Goal: Task Accomplishment & Management: Manage account settings

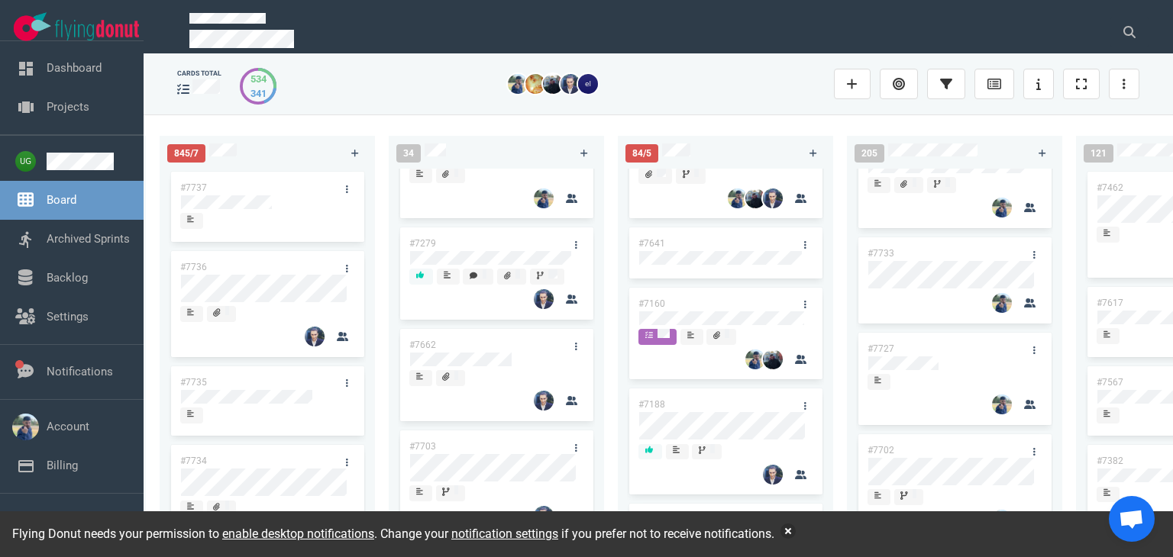
scroll to position [79, 0]
click at [614, 300] on div "34 #3249 #7729 #7512 #7699 #7724 #7707 #7279 #7662 #7703 #7692 #7712 #7550 #771…" at bounding box center [503, 336] width 229 height 418
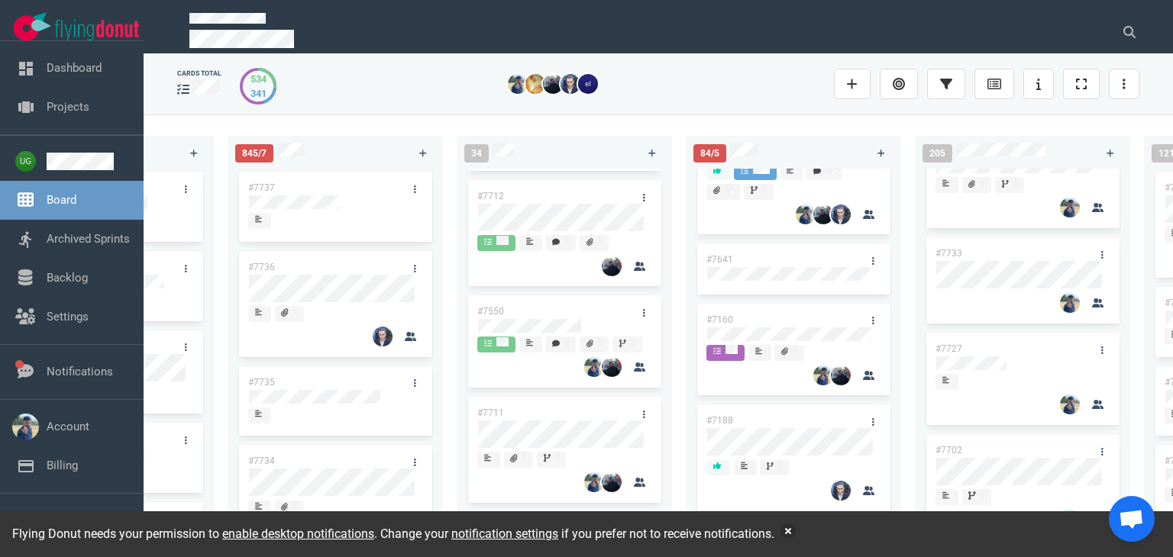
scroll to position [1041, 0]
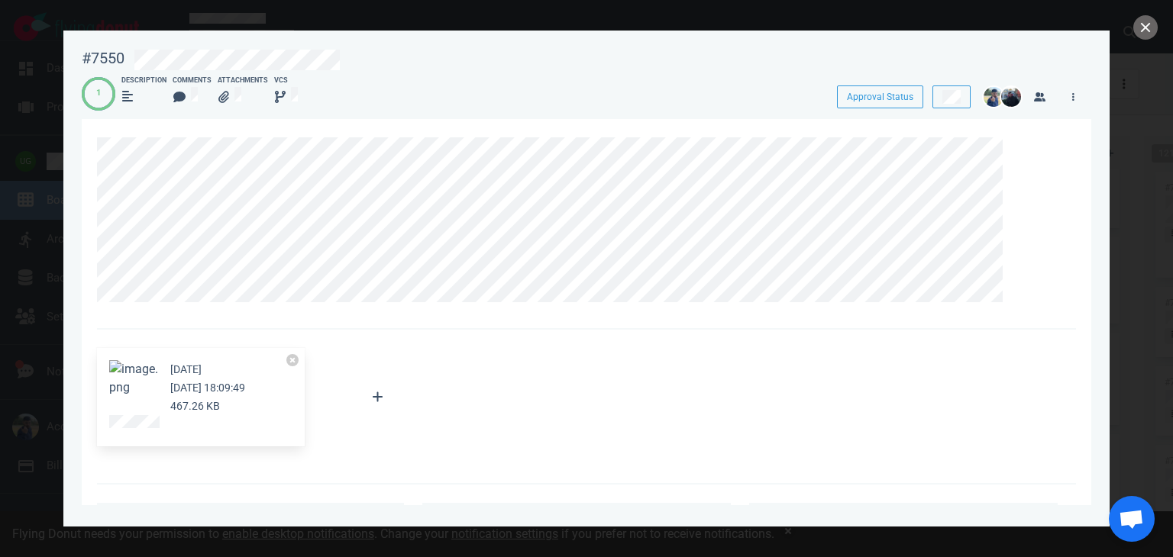
click at [134, 372] on button "Zoom image" at bounding box center [133, 378] width 49 height 37
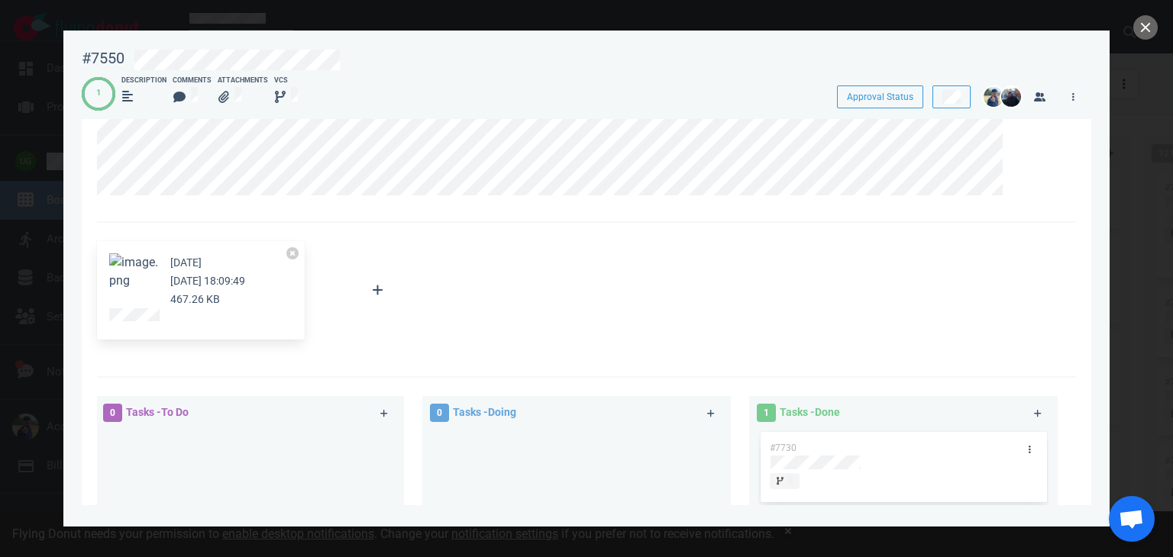
scroll to position [105, 0]
click at [137, 269] on button "Zoom image" at bounding box center [133, 274] width 49 height 37
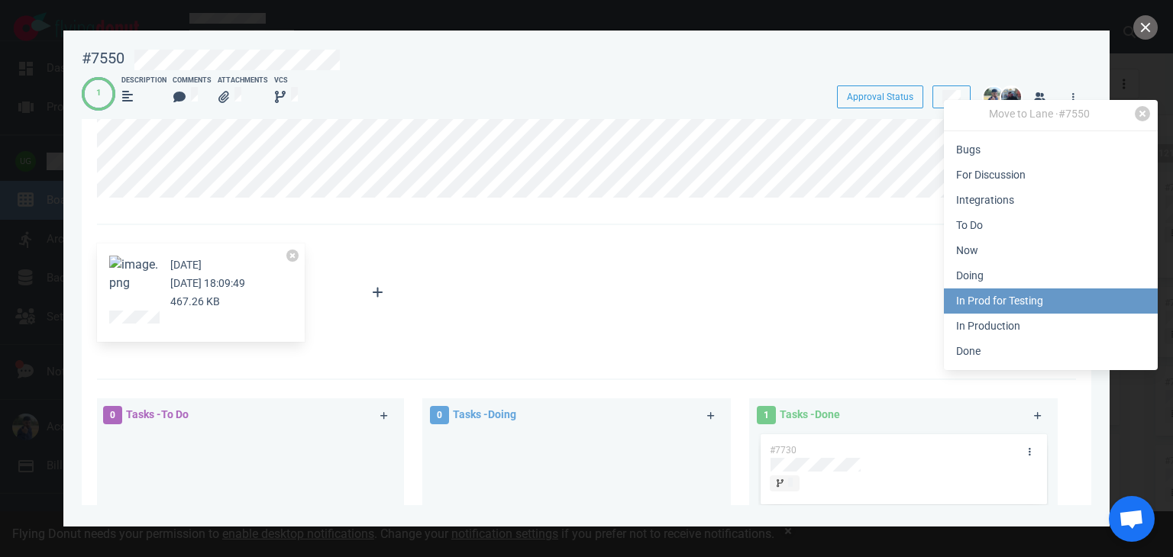
click at [979, 294] on link "In Prod for Testing" at bounding box center [1051, 301] width 214 height 25
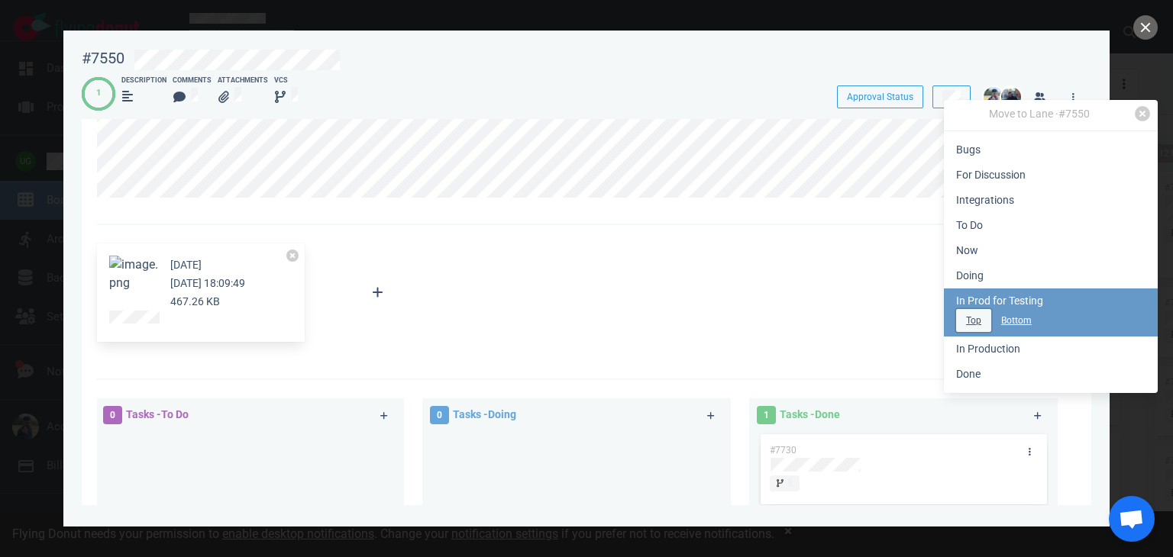
click at [963, 317] on button "Top" at bounding box center [973, 320] width 35 height 23
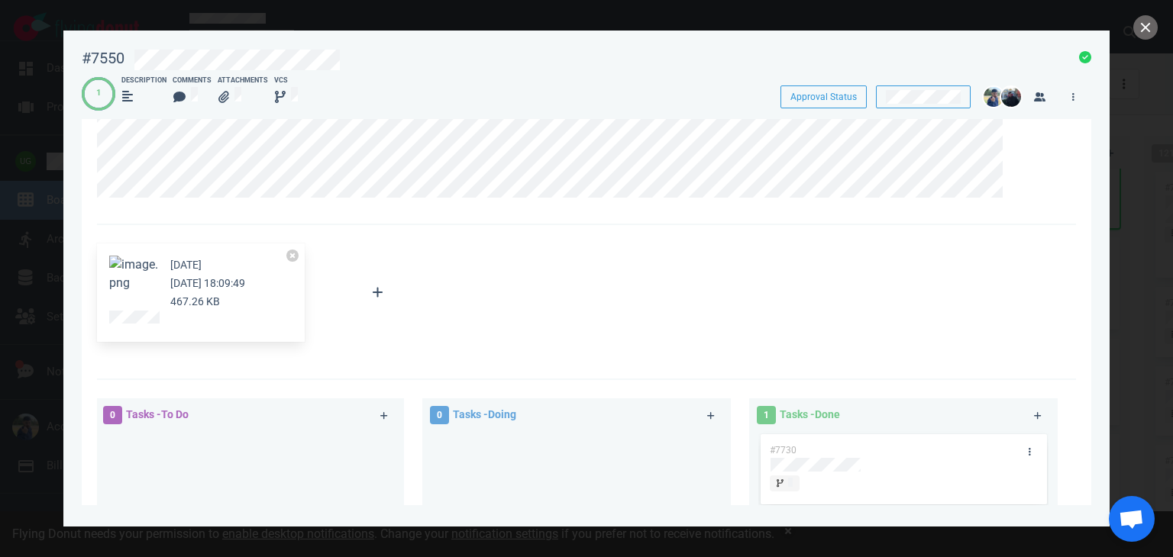
scroll to position [157, 0]
click at [1147, 27] on button "close" at bounding box center [1145, 27] width 24 height 24
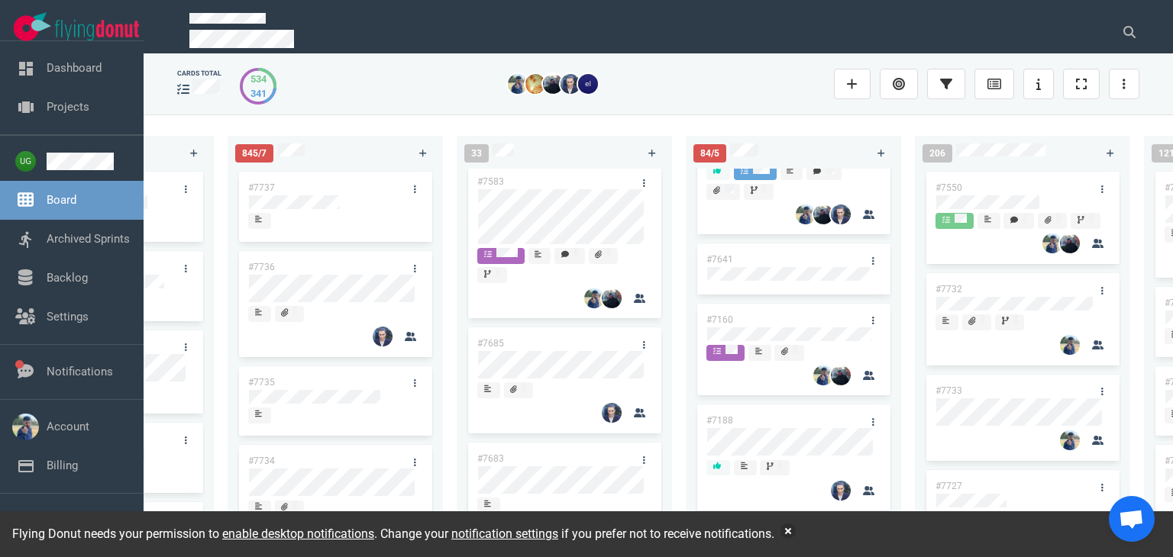
scroll to position [1738, 0]
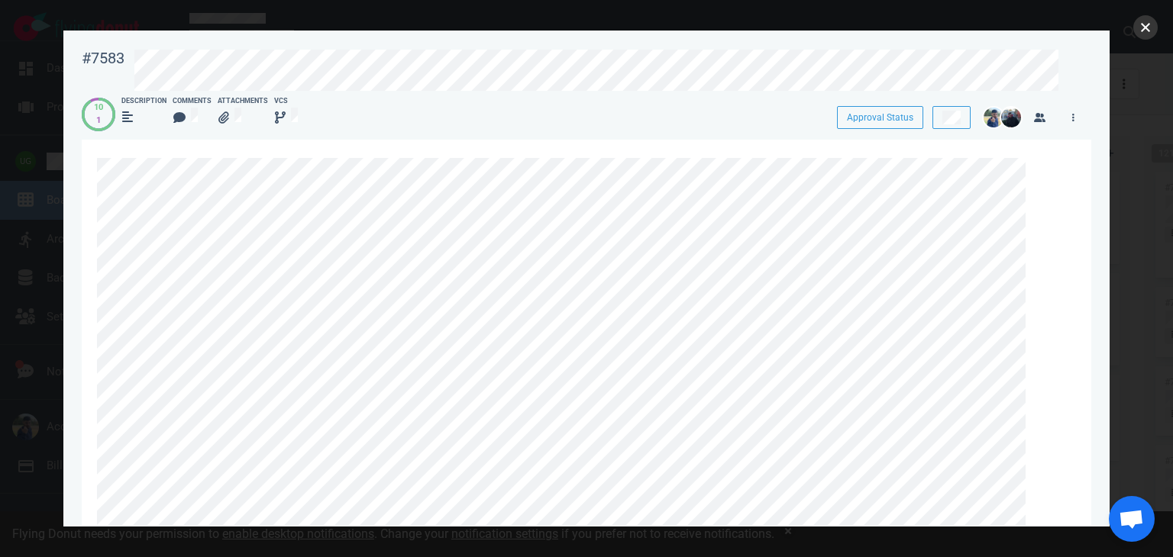
click at [1136, 32] on button "close" at bounding box center [1145, 27] width 24 height 24
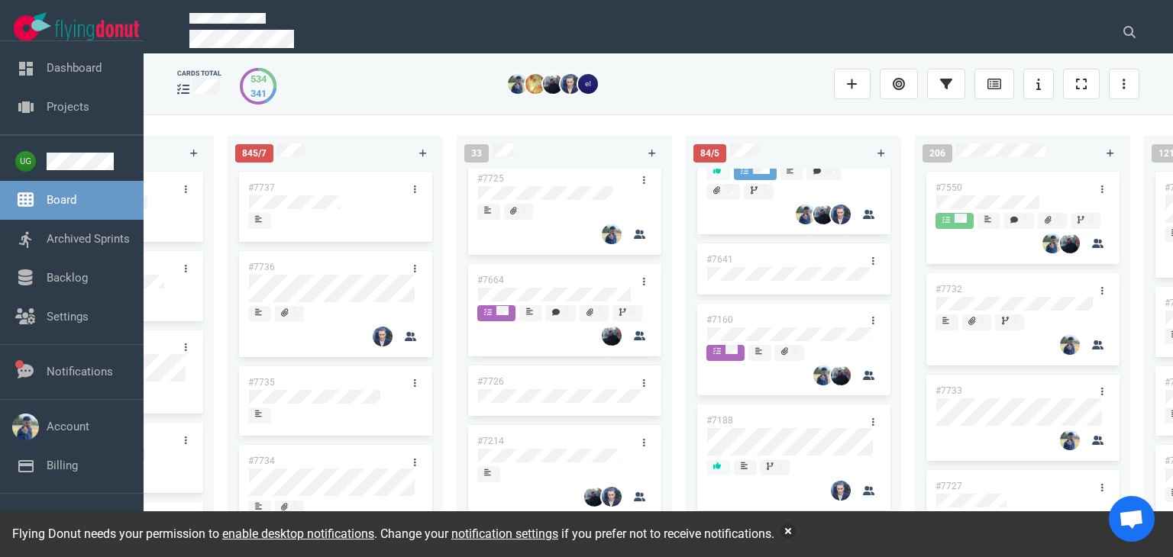
scroll to position [1377, 0]
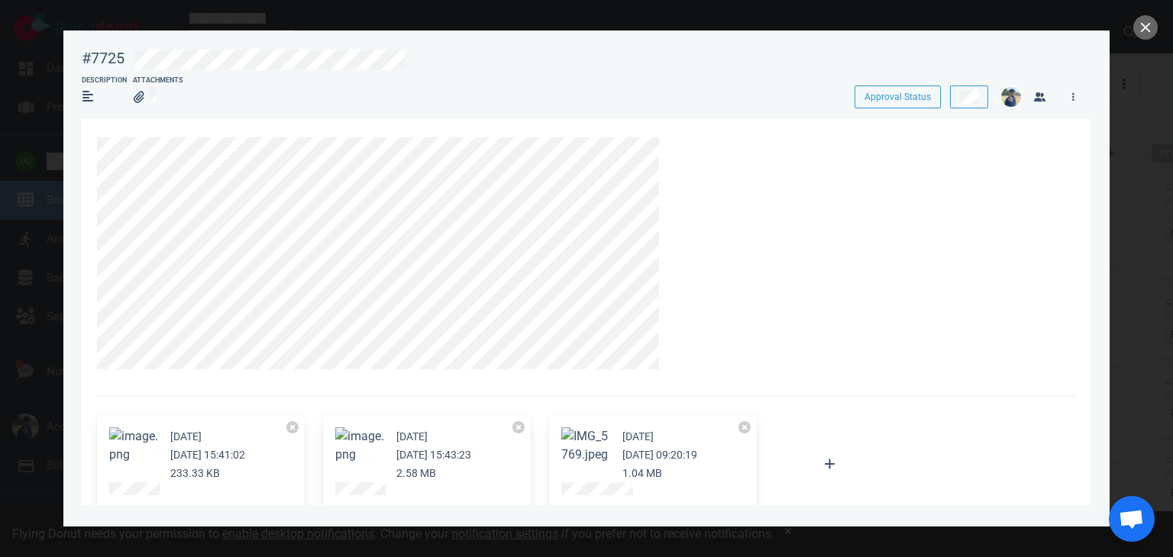
click at [692, 556] on div at bounding box center [586, 278] width 1173 height 557
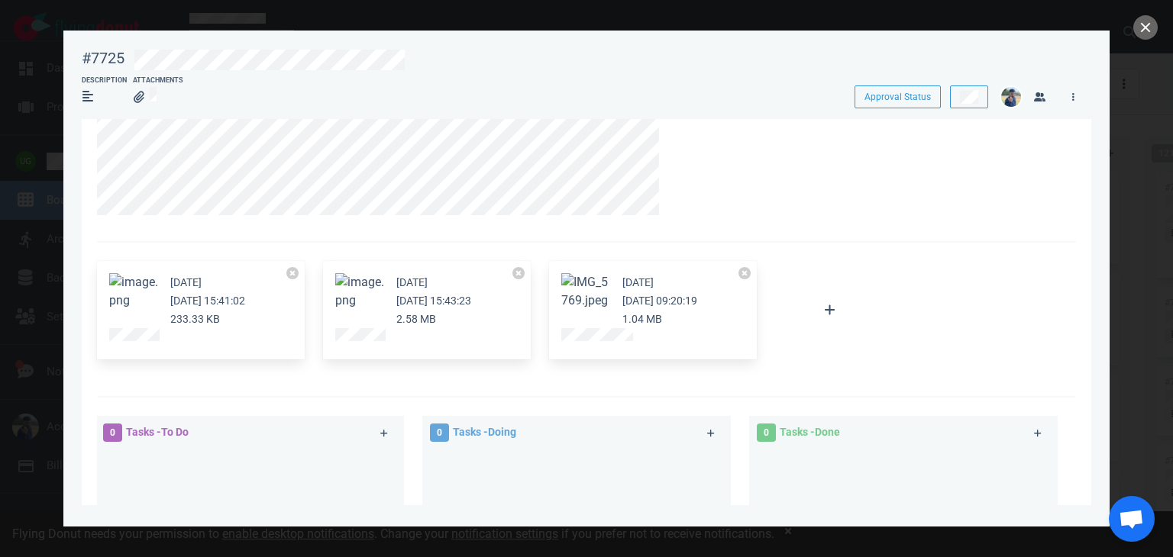
scroll to position [156, 0]
click at [353, 301] on button "Zoom image" at bounding box center [359, 290] width 49 height 37
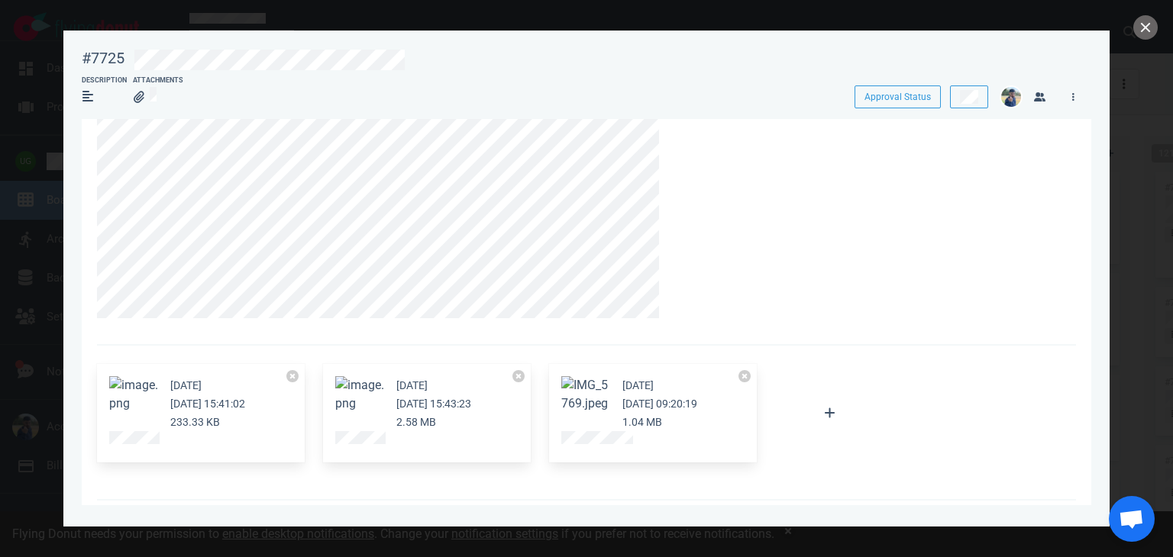
scroll to position [0, 0]
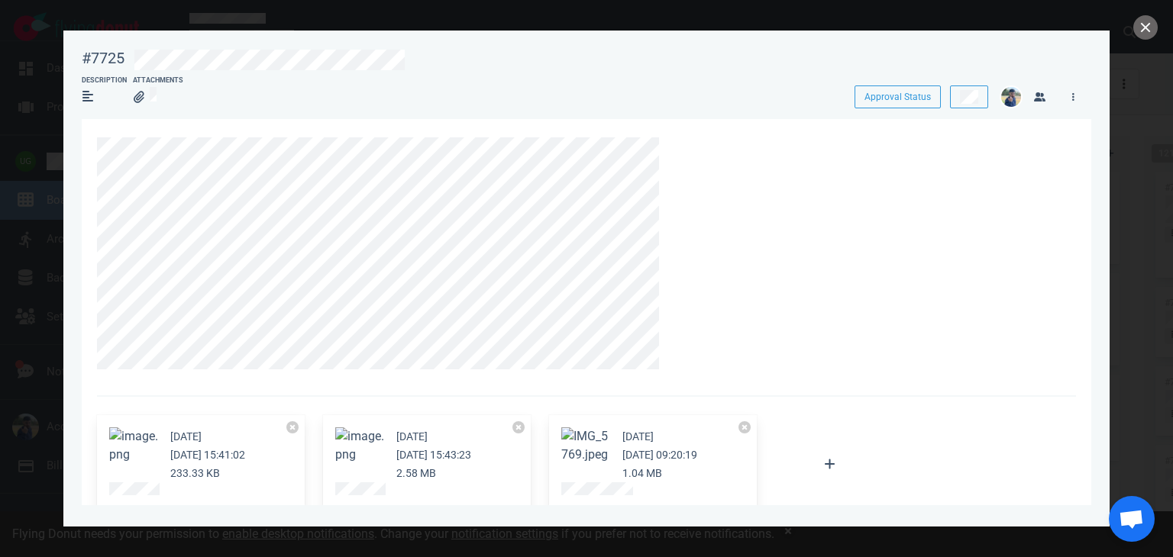
click at [95, 59] on div "#7725" at bounding box center [103, 58] width 43 height 19
copy div "#7725"
click at [572, 445] on button "Zoom image" at bounding box center [585, 446] width 49 height 37
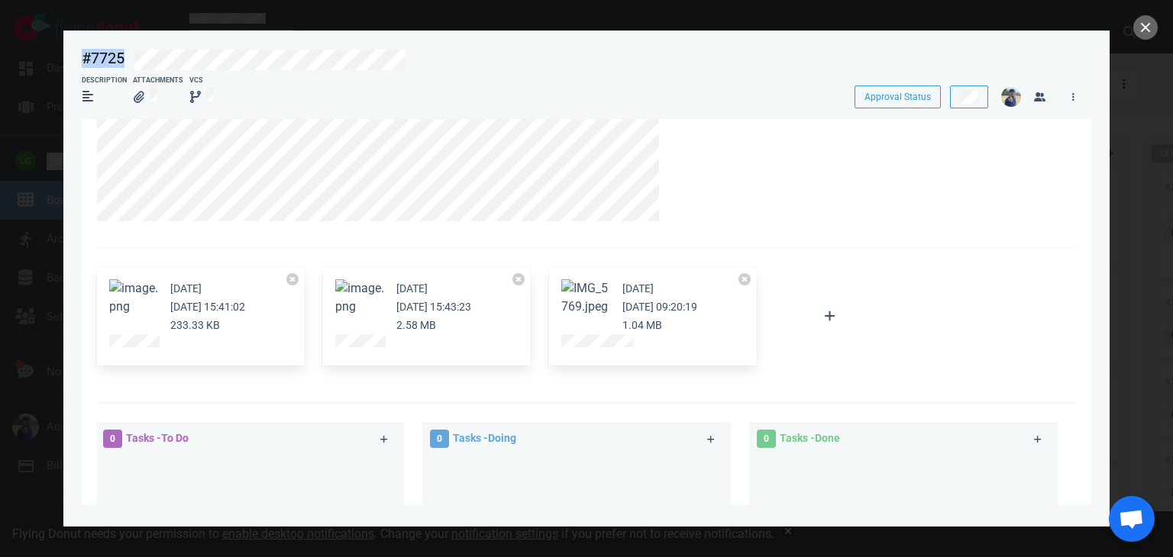
scroll to position [149, 0]
click at [131, 306] on button "Zoom image" at bounding box center [133, 297] width 49 height 37
click at [577, 310] on button "Zoom image" at bounding box center [585, 297] width 49 height 37
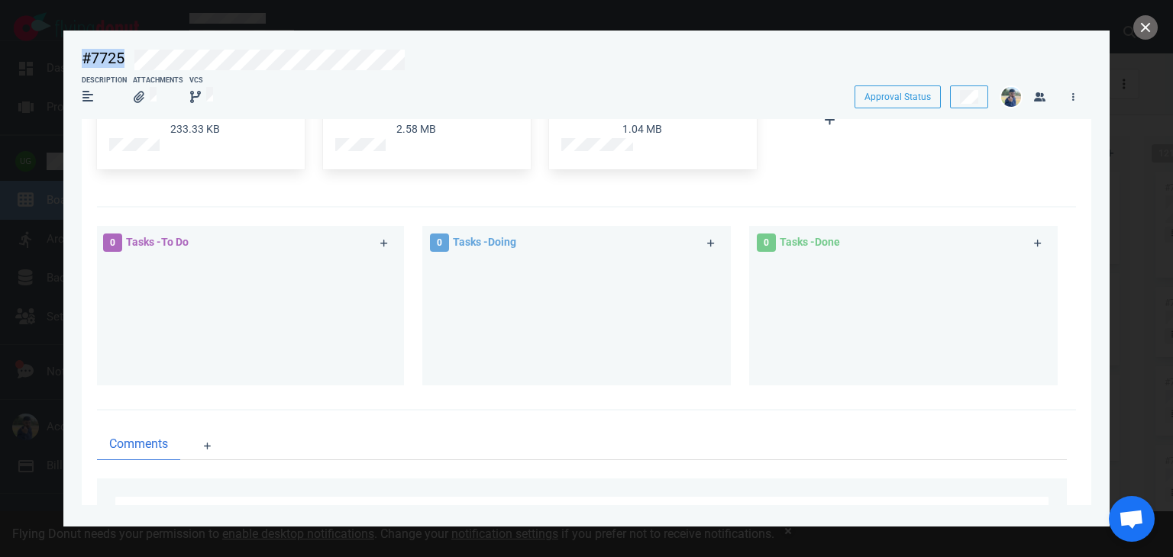
scroll to position [240, 0]
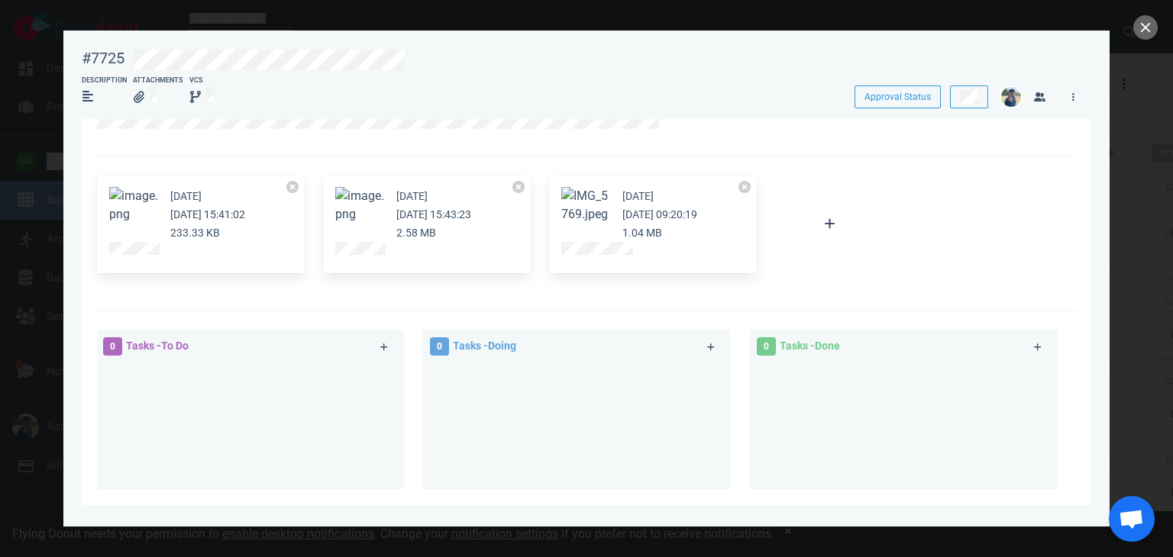
click at [565, 186] on div "[DATE] [DATE] 09:20:19 1.04 MB" at bounding box center [653, 224] width 208 height 99
click at [578, 218] on button "Zoom image" at bounding box center [585, 205] width 49 height 37
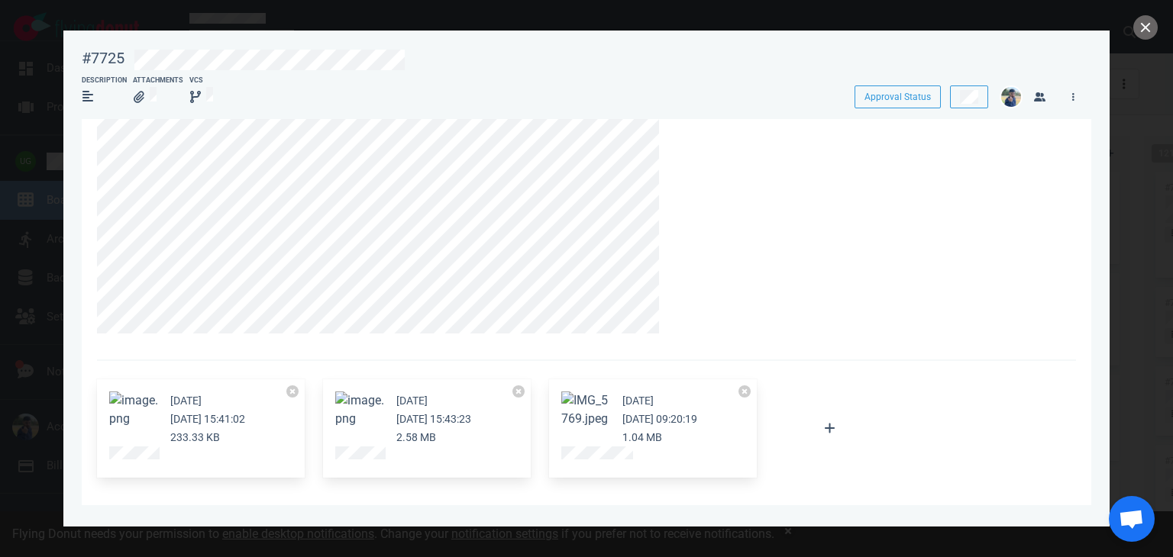
scroll to position [35, 0]
click at [110, 421] on button "Zoom image" at bounding box center [133, 410] width 49 height 37
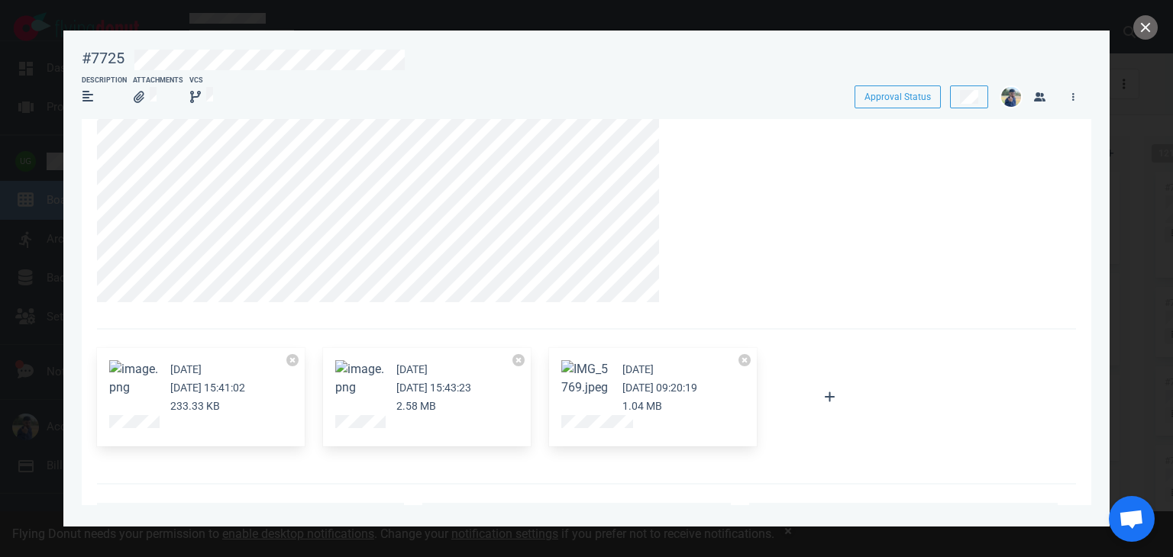
scroll to position [70, 0]
click at [560, 308] on div at bounding box center [586, 188] width 979 height 278
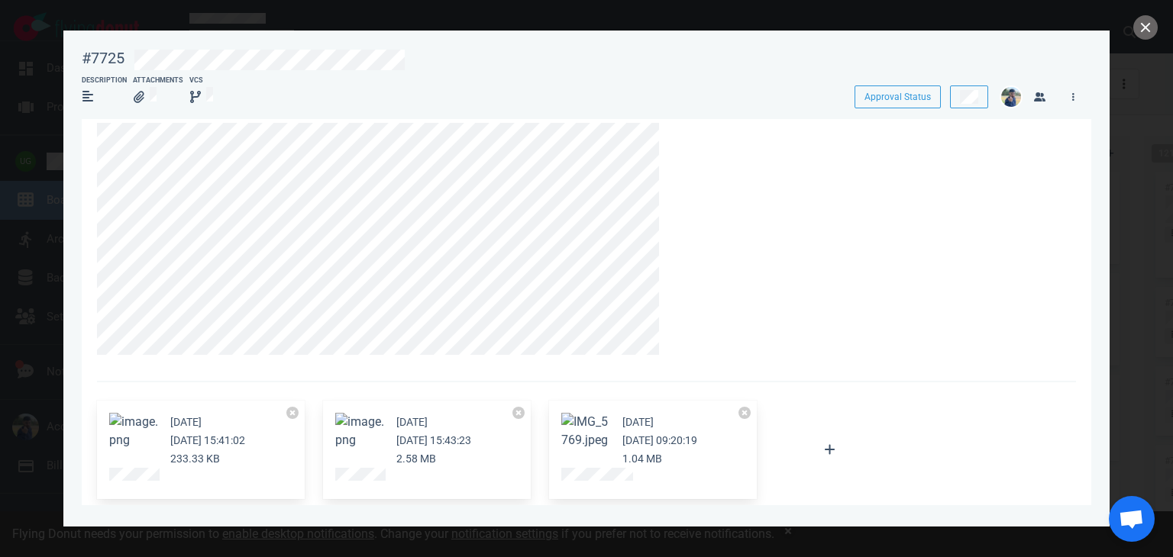
scroll to position [0, 0]
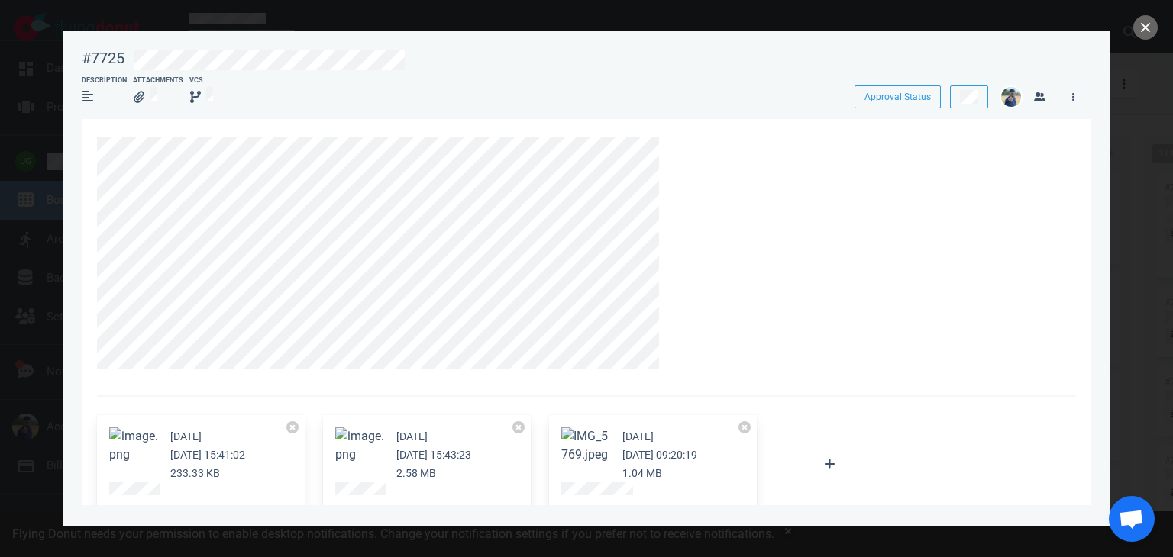
click at [363, 456] on button "Zoom image" at bounding box center [359, 446] width 49 height 37
click at [354, 457] on button "Zoom image" at bounding box center [359, 446] width 49 height 37
click at [347, 457] on button "Zoom image" at bounding box center [359, 446] width 49 height 37
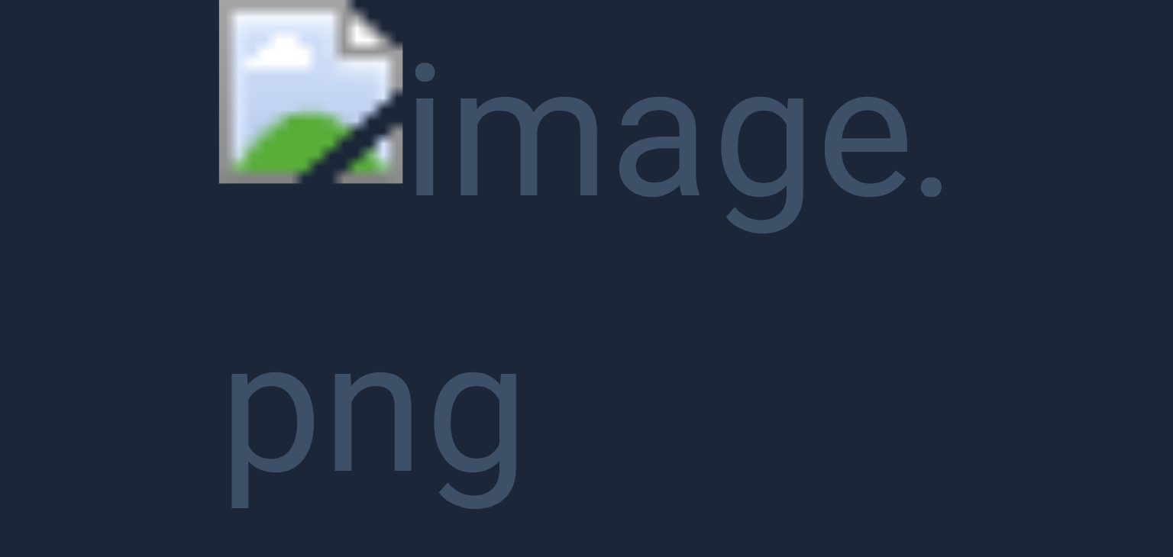
click at [172, 178] on button "Unzoom image" at bounding box center [586, 278] width 1173 height 557
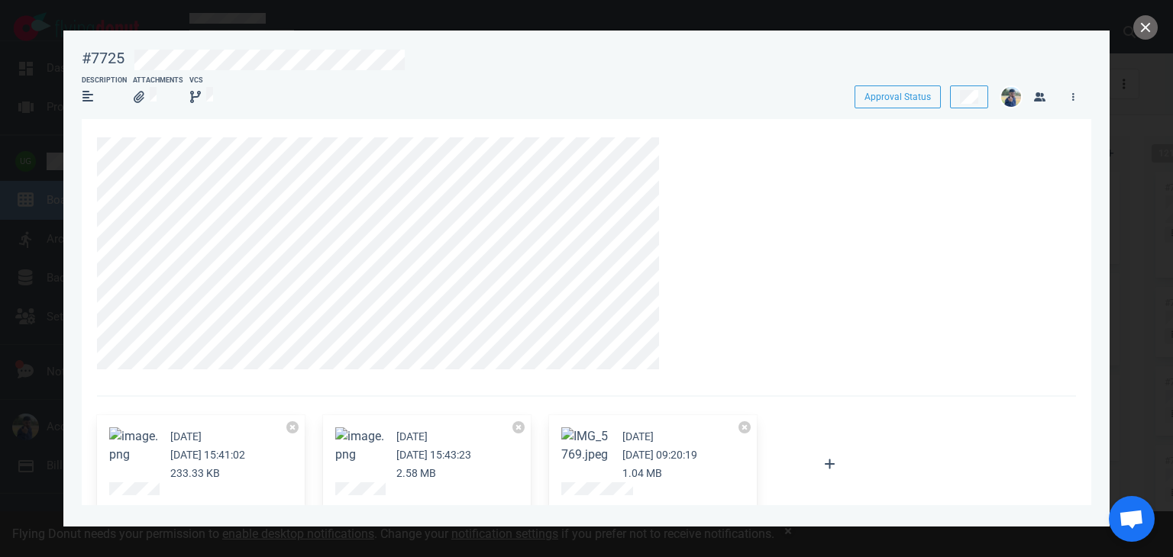
click at [89, 328] on section "[DATE] [DATE] 15:41:02 233.33 KB [DATE] [DATE] 15:43:23 2.58 MB [DATE] [DATE] 0…" at bounding box center [586, 535] width 1009 height 832
click at [94, 341] on section "[DATE] [DATE] 15:41:02 233.33 KB [DATE] [DATE] 15:43:23 2.58 MB [DATE] [DATE] 0…" at bounding box center [586, 535] width 1009 height 832
click at [91, 362] on section "[DATE] [DATE] 15:41:02 233.33 KB [DATE] [DATE] 15:43:23 2.58 MB [DATE] [DATE] 0…" at bounding box center [586, 535] width 1009 height 832
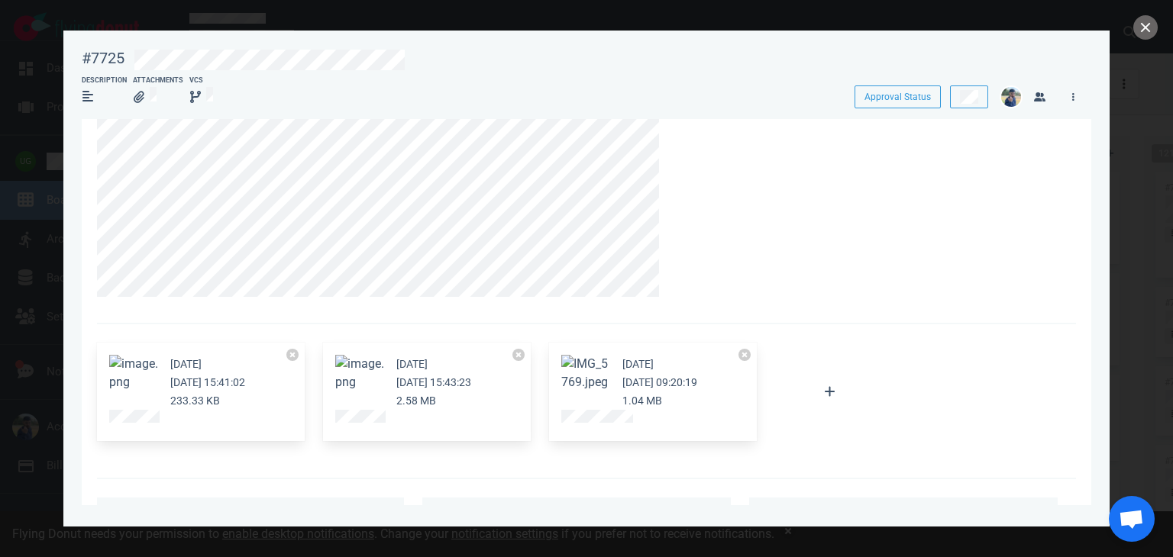
scroll to position [73, 0]
click at [586, 375] on button "Zoom image" at bounding box center [585, 372] width 49 height 37
click at [1145, 30] on button "close" at bounding box center [1145, 27] width 24 height 24
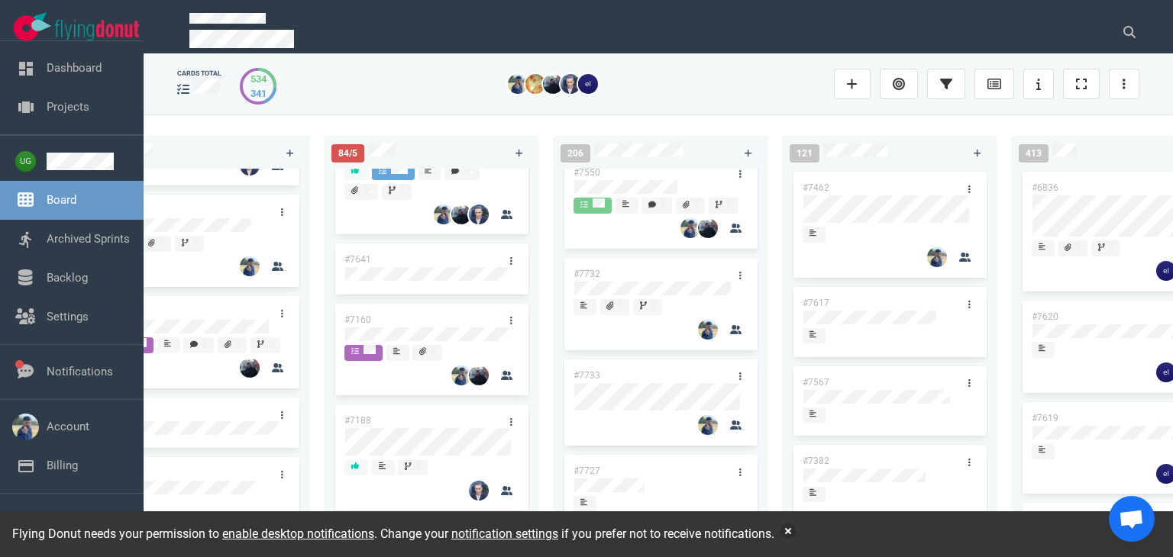
scroll to position [14, 0]
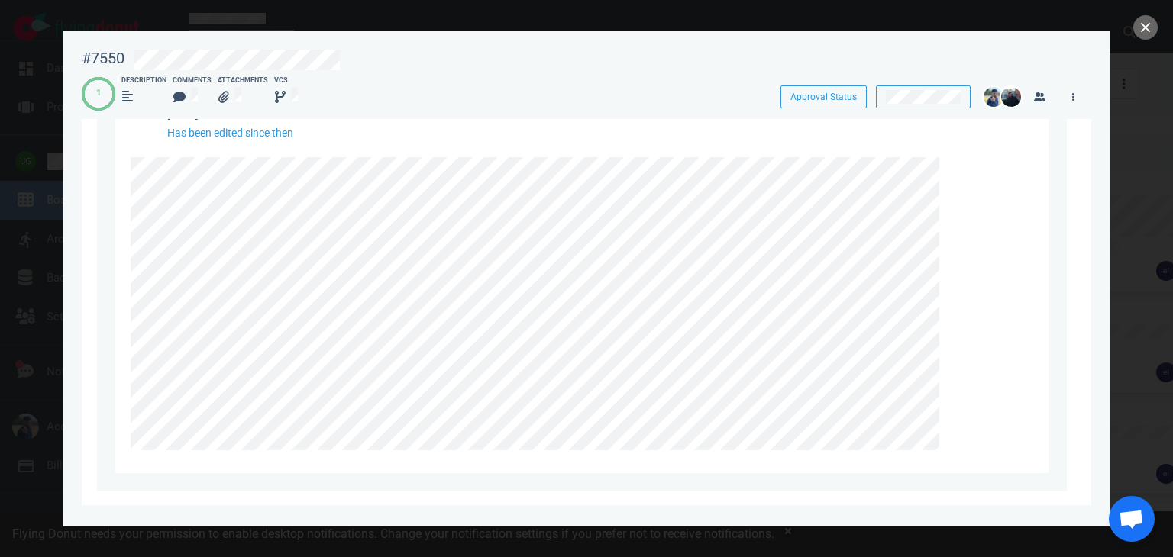
scroll to position [792, 0]
click at [1140, 34] on button "close" at bounding box center [1145, 27] width 24 height 24
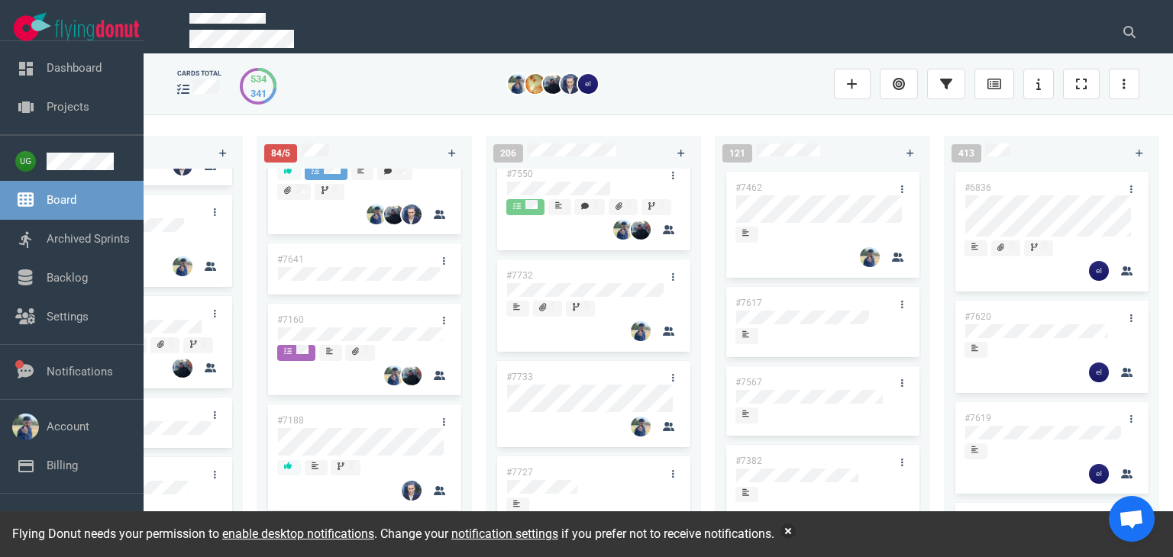
scroll to position [0, 1047]
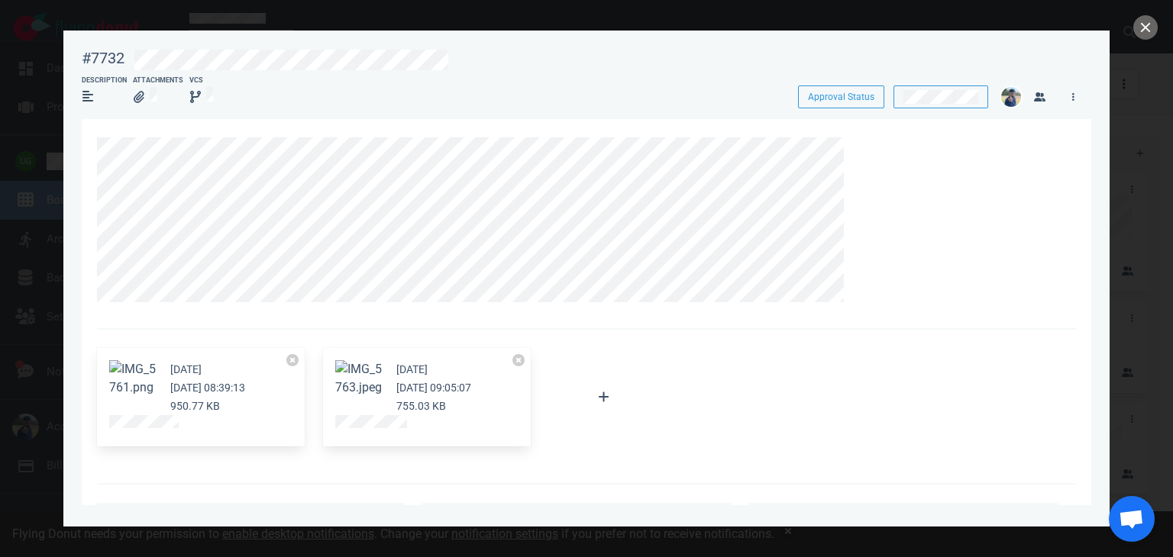
click at [89, 147] on section "[DATE] [DATE] 08:39:13 950.77 KB [DATE] [DATE] 09:05:07 755.03 KB Attach Files …" at bounding box center [586, 501] width 1009 height 765
click at [1139, 32] on button "close" at bounding box center [1145, 27] width 24 height 24
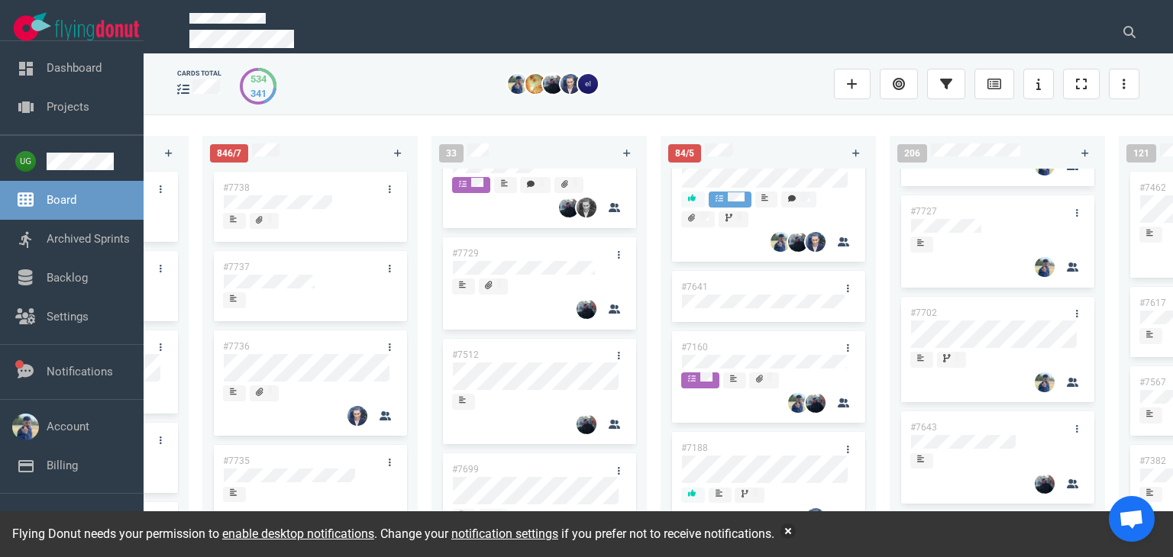
scroll to position [35, 0]
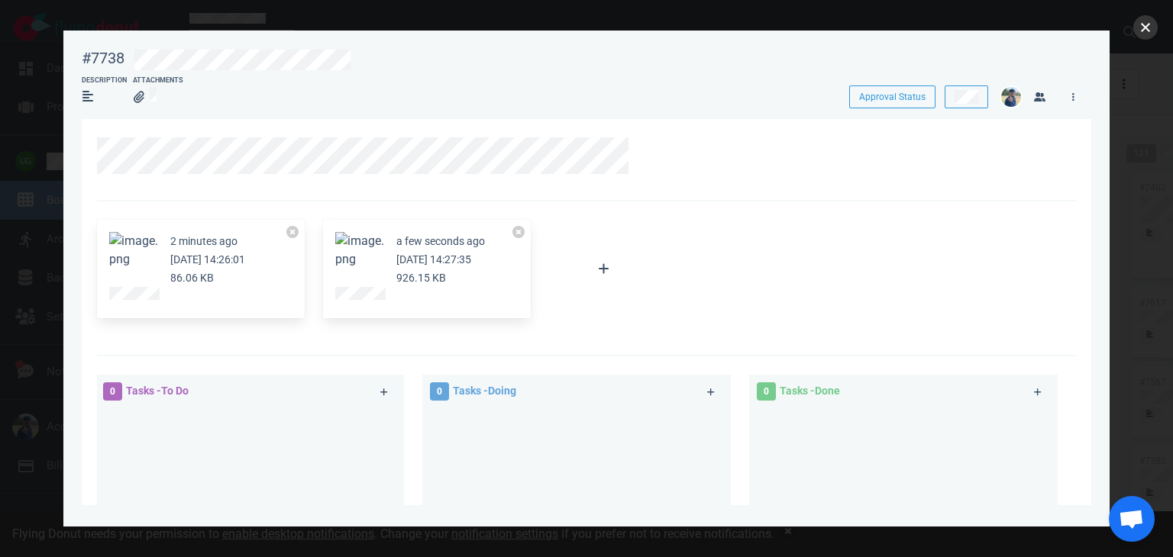
click at [1135, 31] on button "close" at bounding box center [1145, 27] width 24 height 24
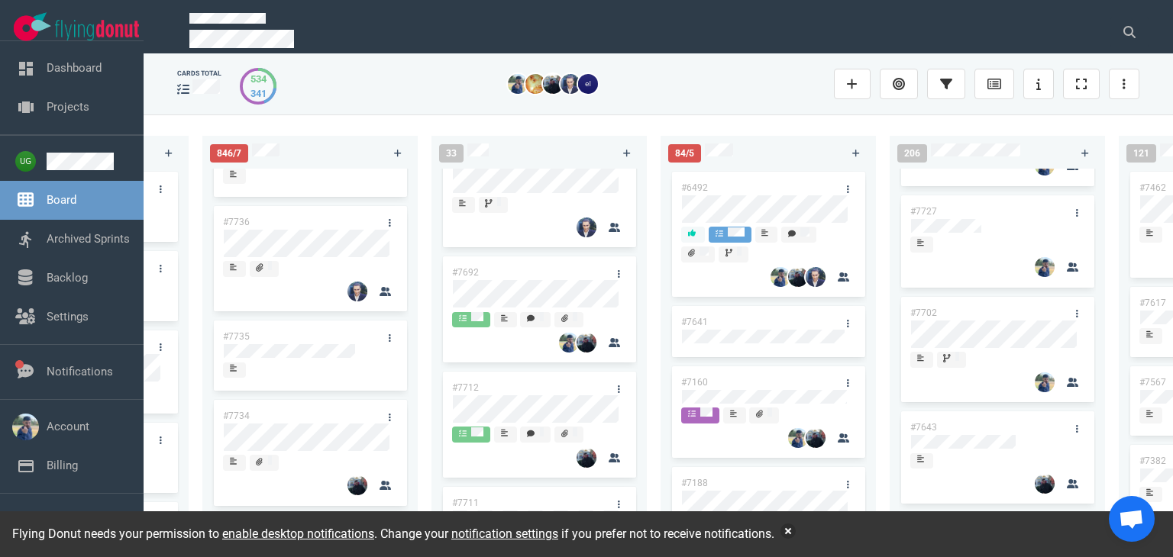
scroll to position [849, 0]
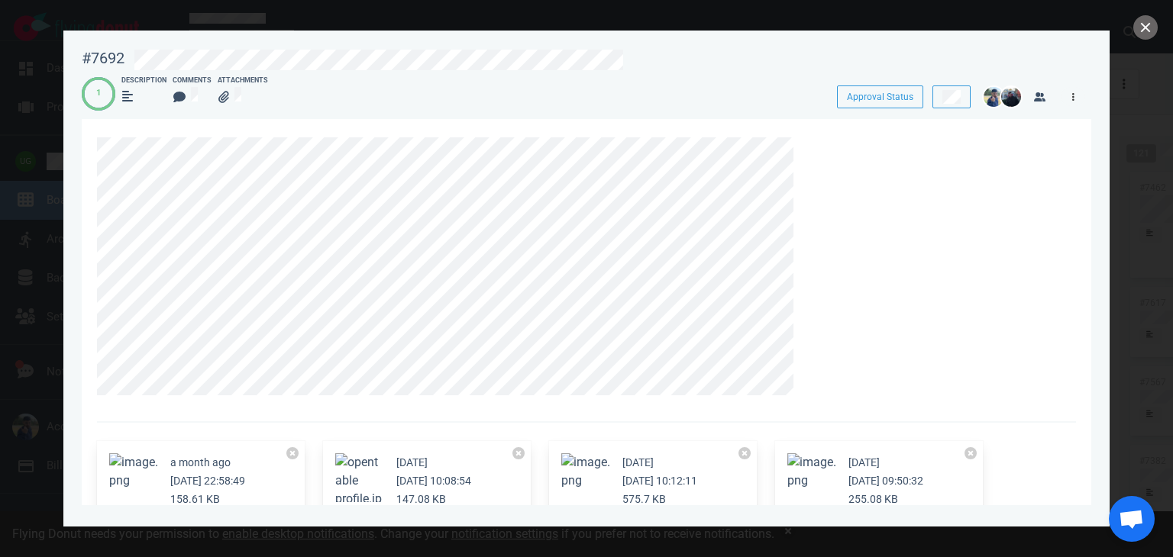
click at [1078, 102] on link at bounding box center [1072, 96] width 24 height 19
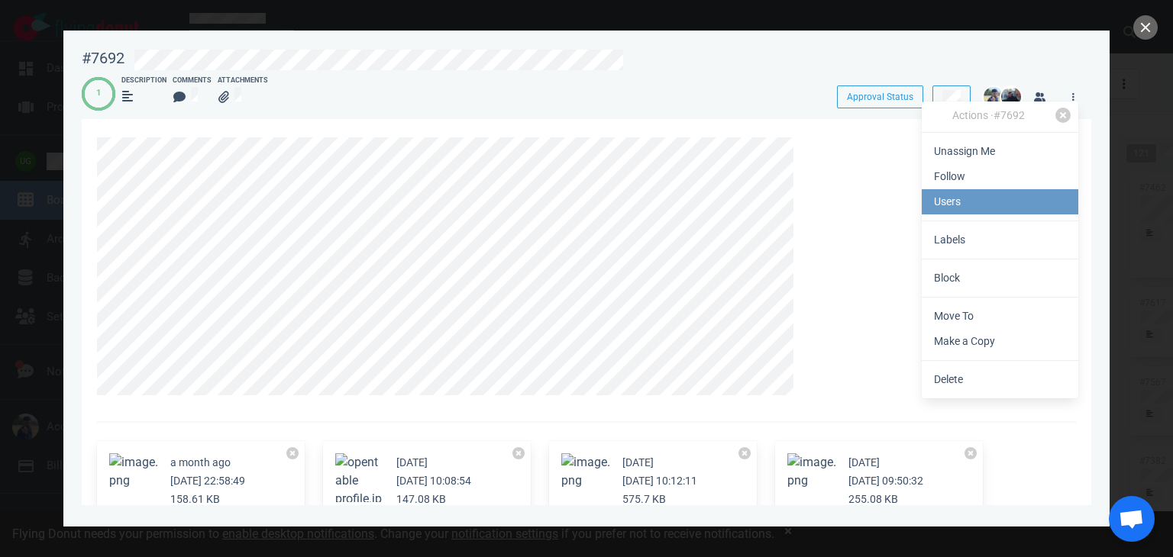
click at [947, 213] on link "Users" at bounding box center [999, 201] width 157 height 25
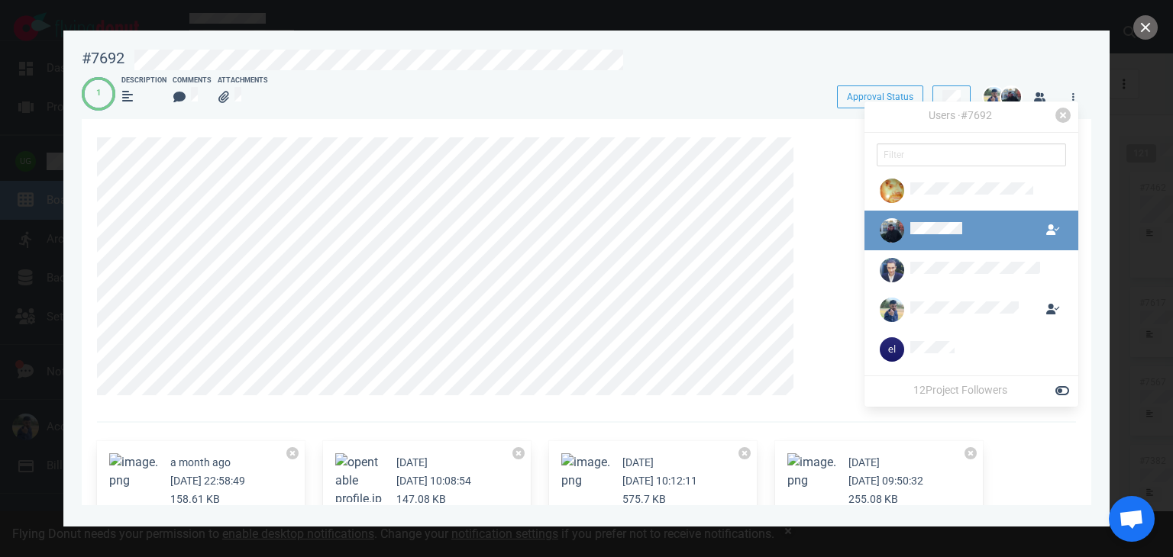
click at [1023, 230] on div at bounding box center [975, 231] width 130 height 18
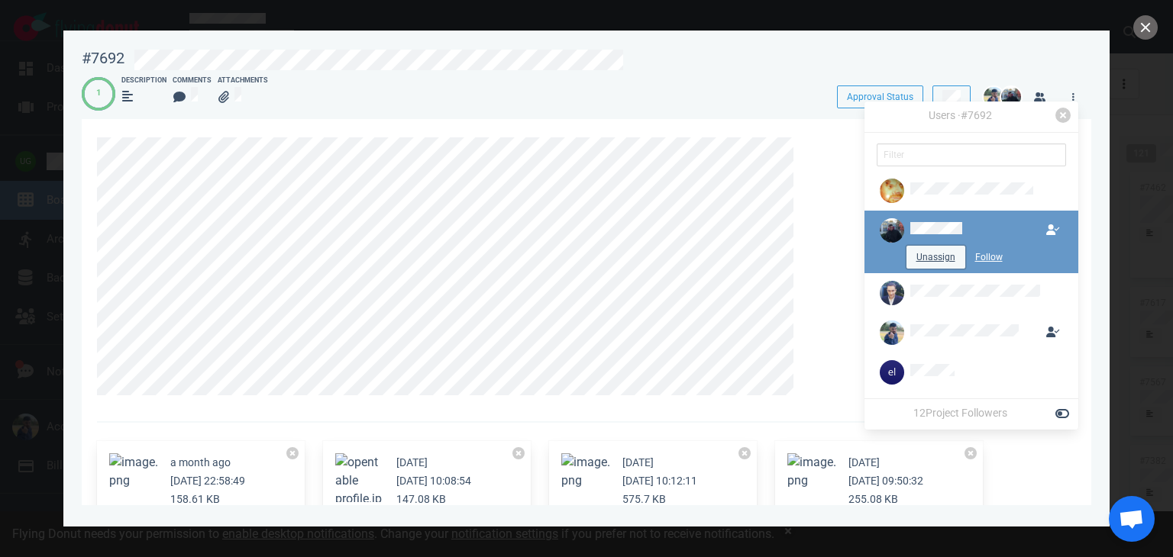
click at [944, 259] on button "Unassign" at bounding box center [935, 257] width 59 height 23
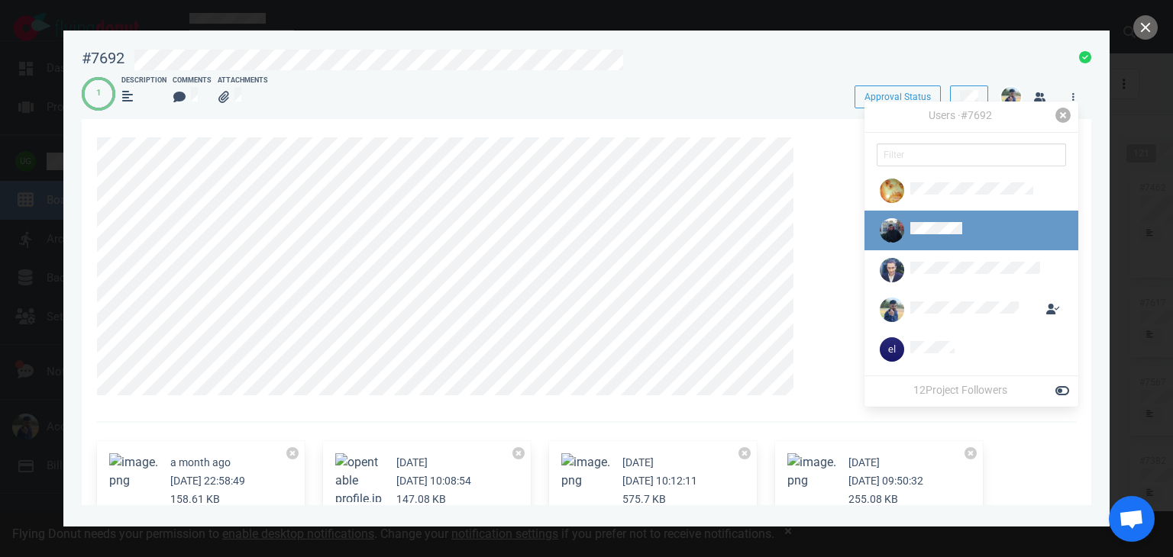
click at [1063, 114] on link at bounding box center [1062, 115] width 15 height 15
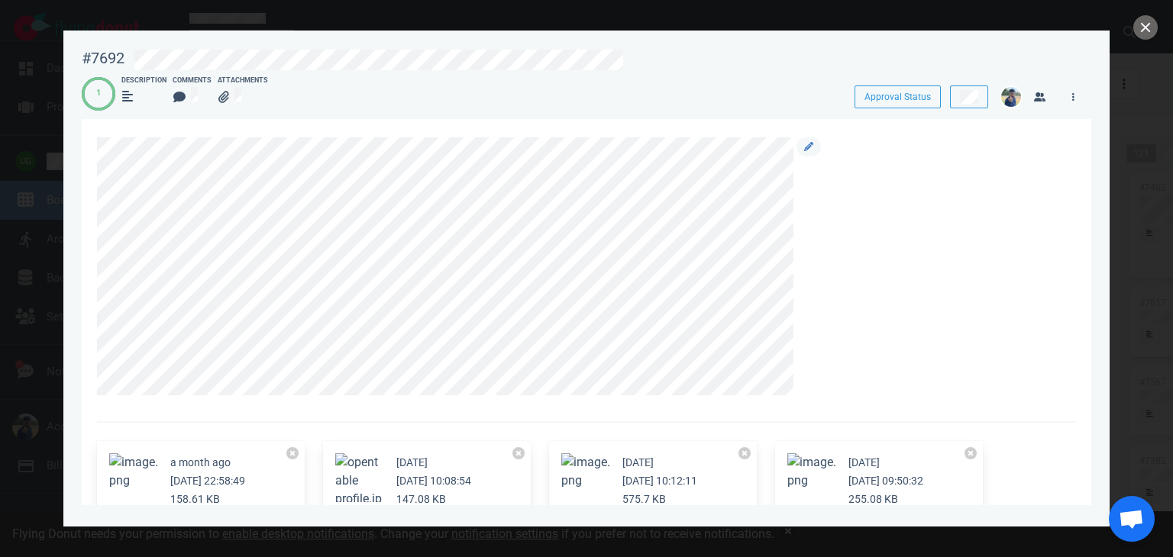
scroll to position [49, 0]
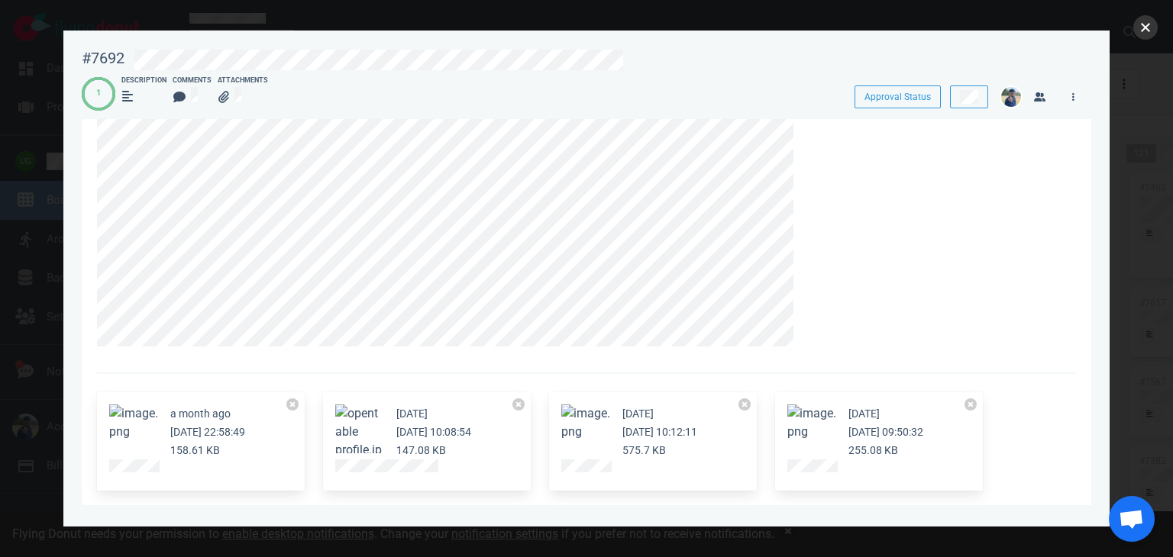
click at [1149, 22] on button "close" at bounding box center [1145, 27] width 24 height 24
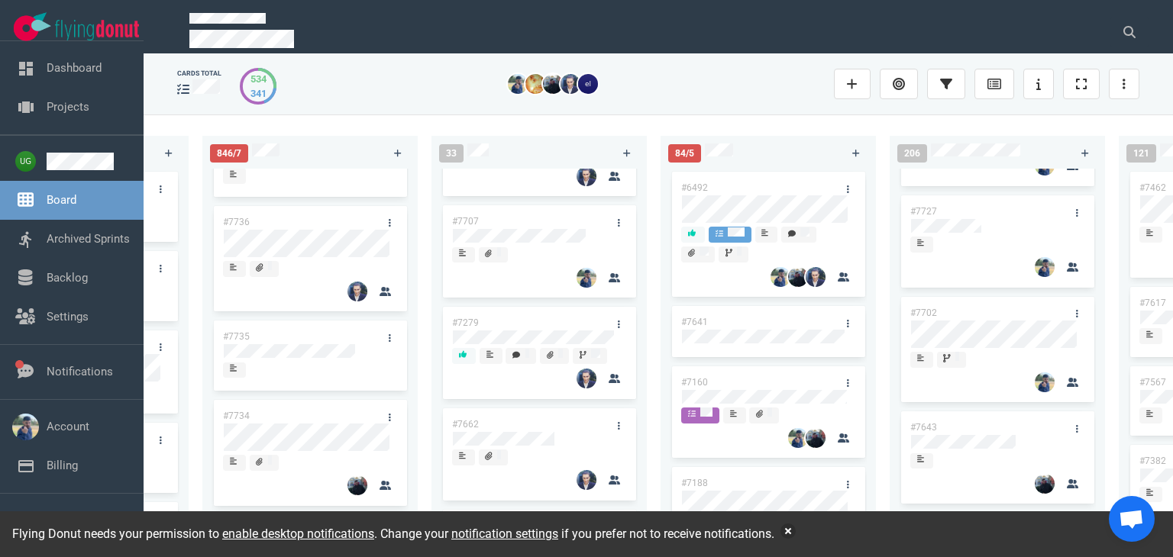
scroll to position [479, 0]
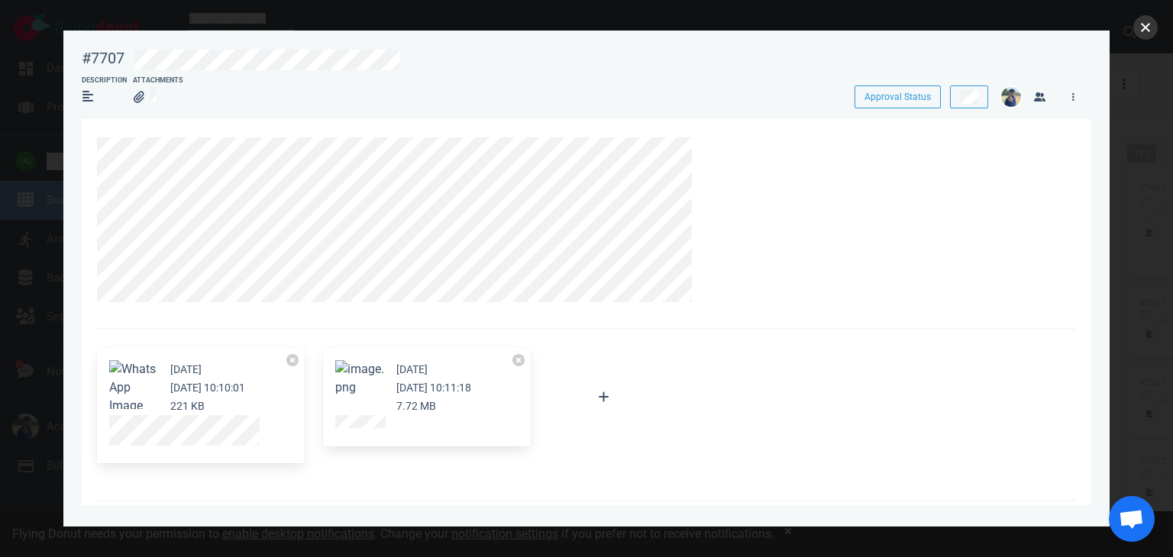
click at [1144, 27] on button "close" at bounding box center [1145, 27] width 24 height 24
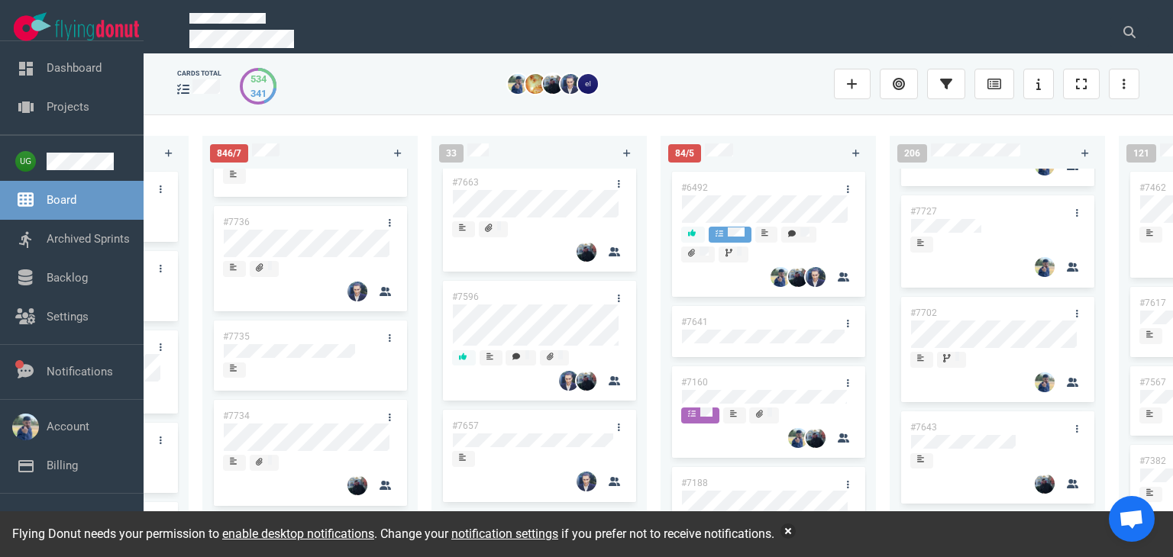
scroll to position [2161, 0]
